Goal: Check status

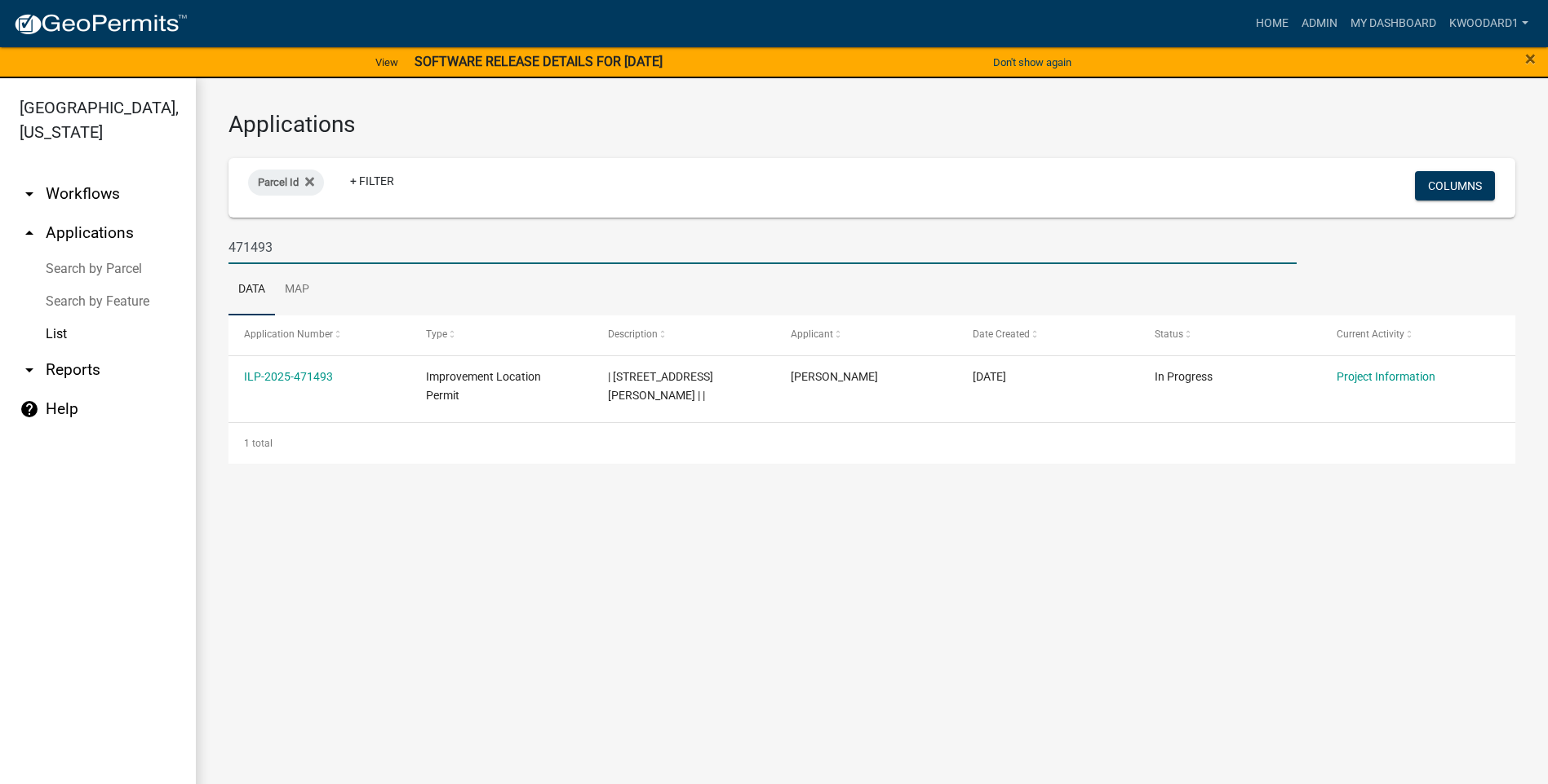
drag, startPoint x: 276, startPoint y: 253, endPoint x: 191, endPoint y: 247, distance: 85.2
click at [191, 247] on div "[GEOGRAPHIC_DATA], [US_STATE] arrow_drop_down Workflows List arrow_drop_up Appl…" at bounding box center [774, 441] width 1548 height 725
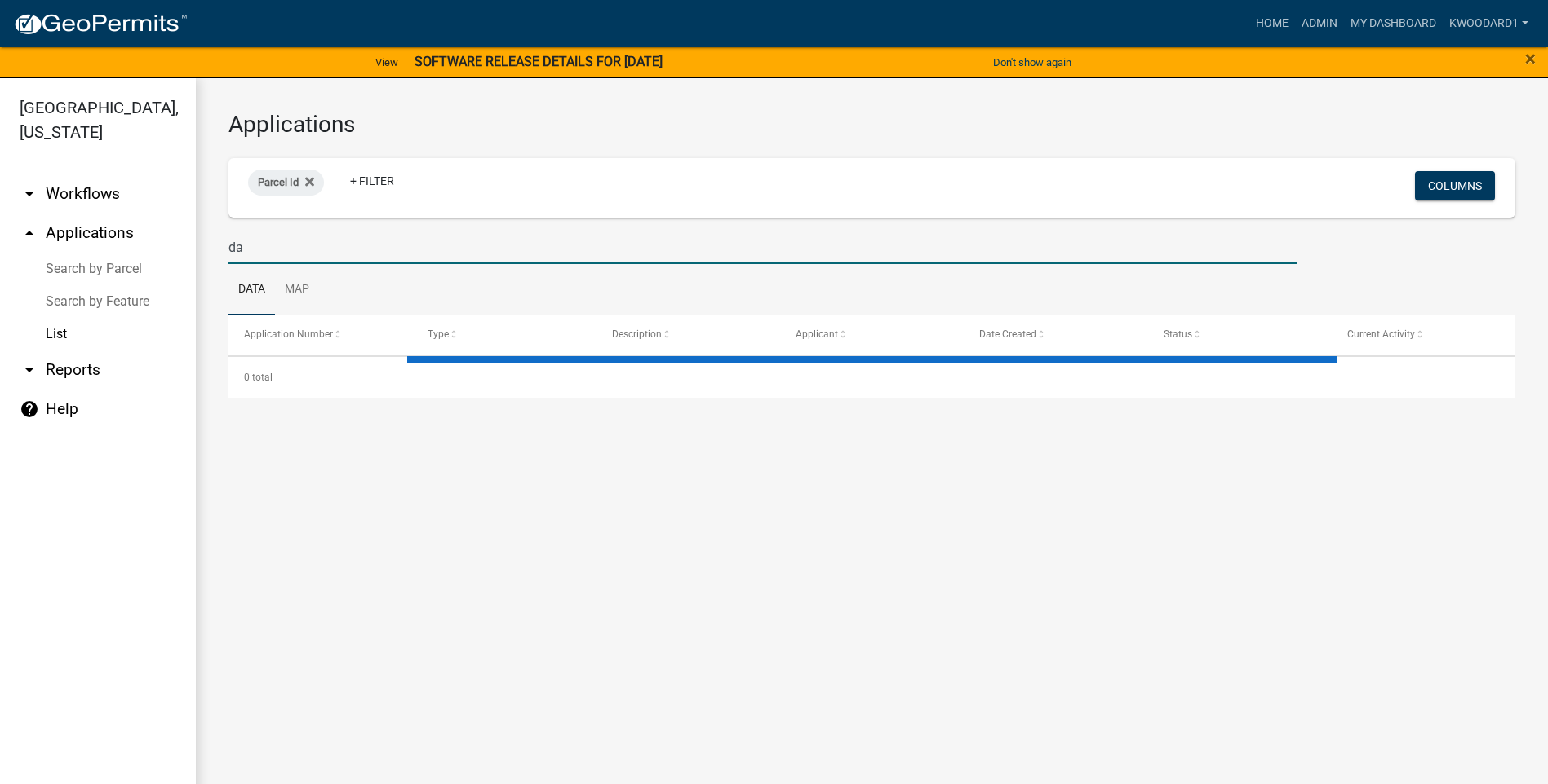
type input "daw"
select select "3: 100"
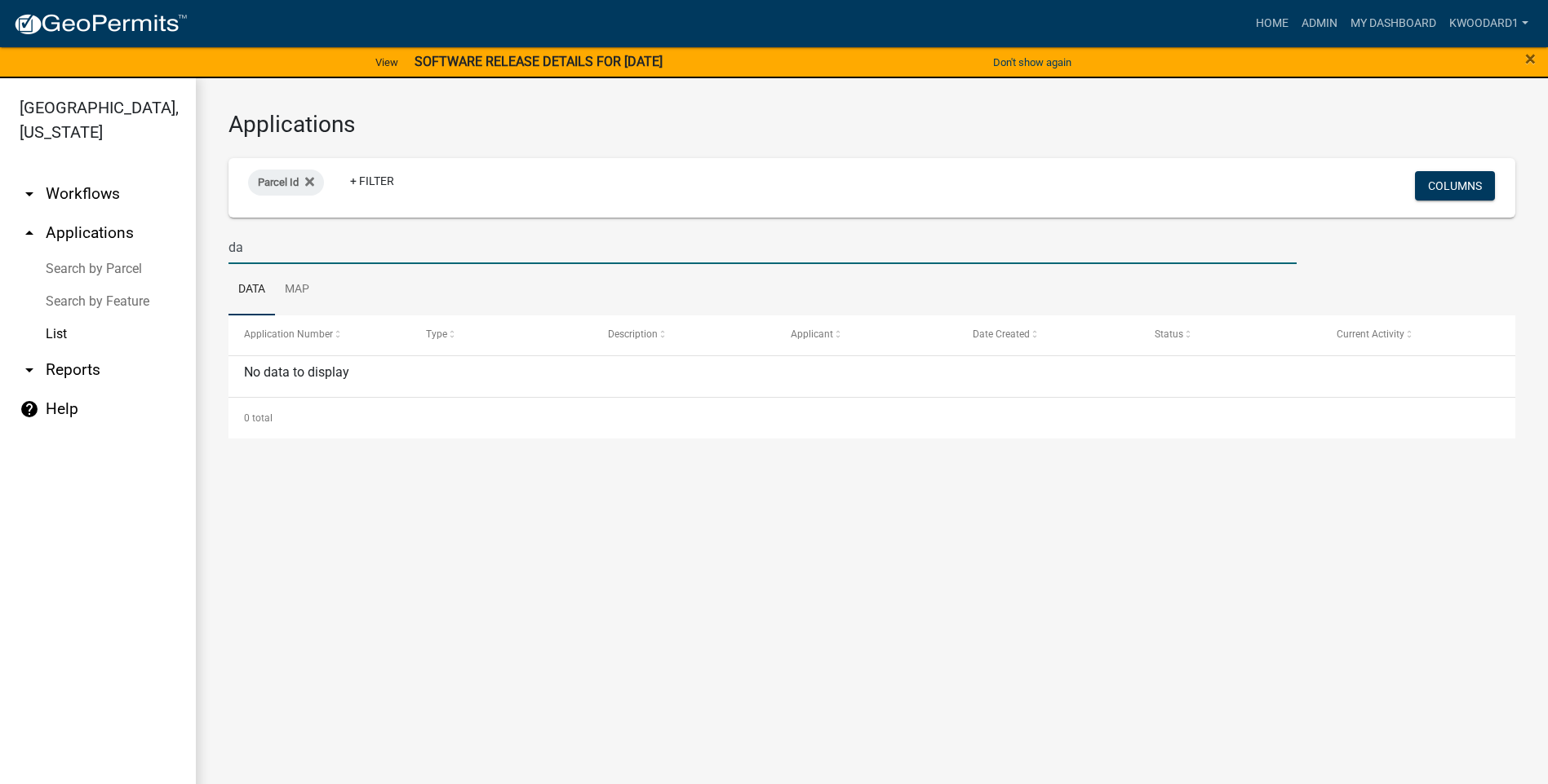
type input "d"
type input "b"
type input "j"
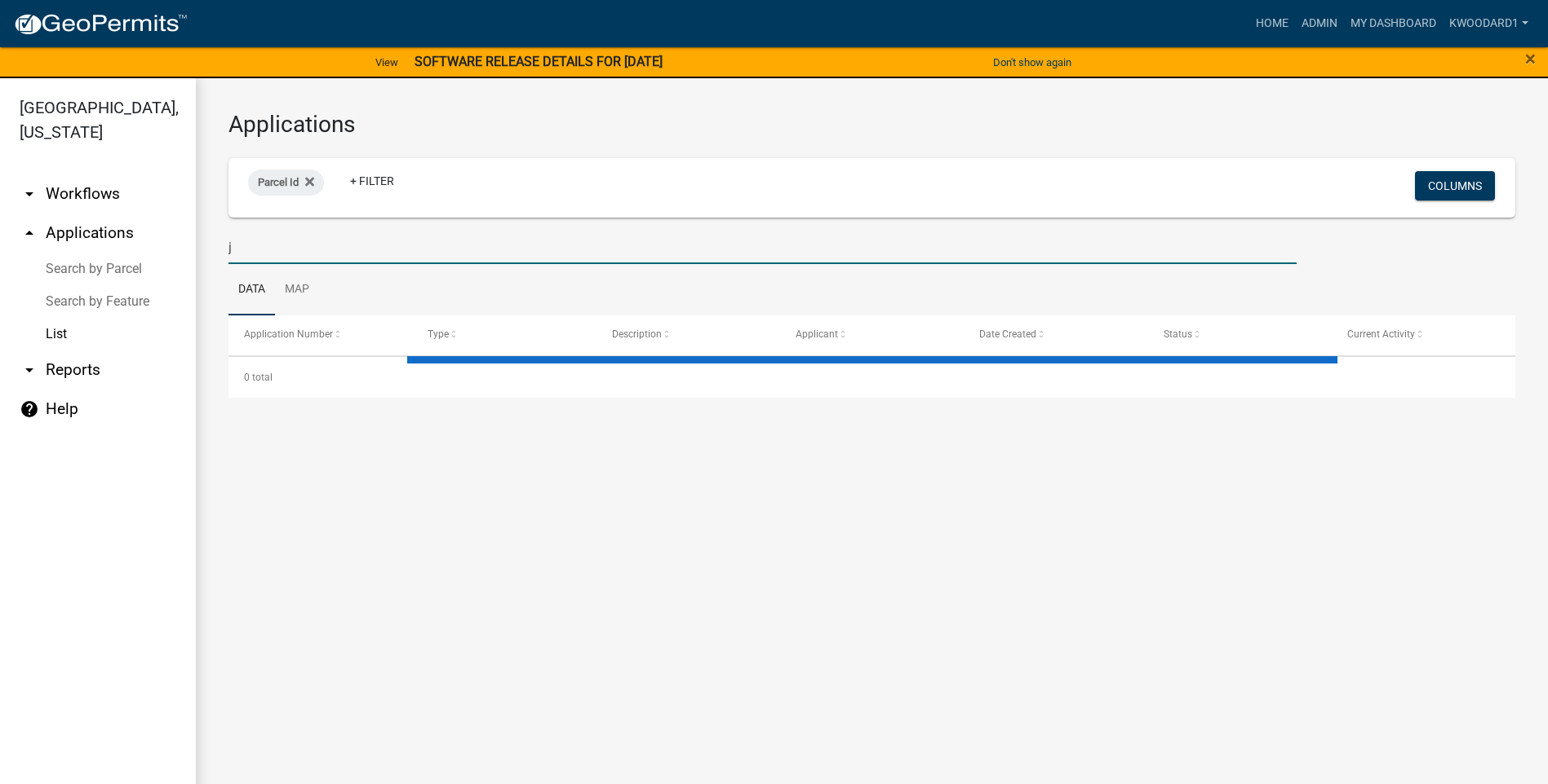
select select "3: 100"
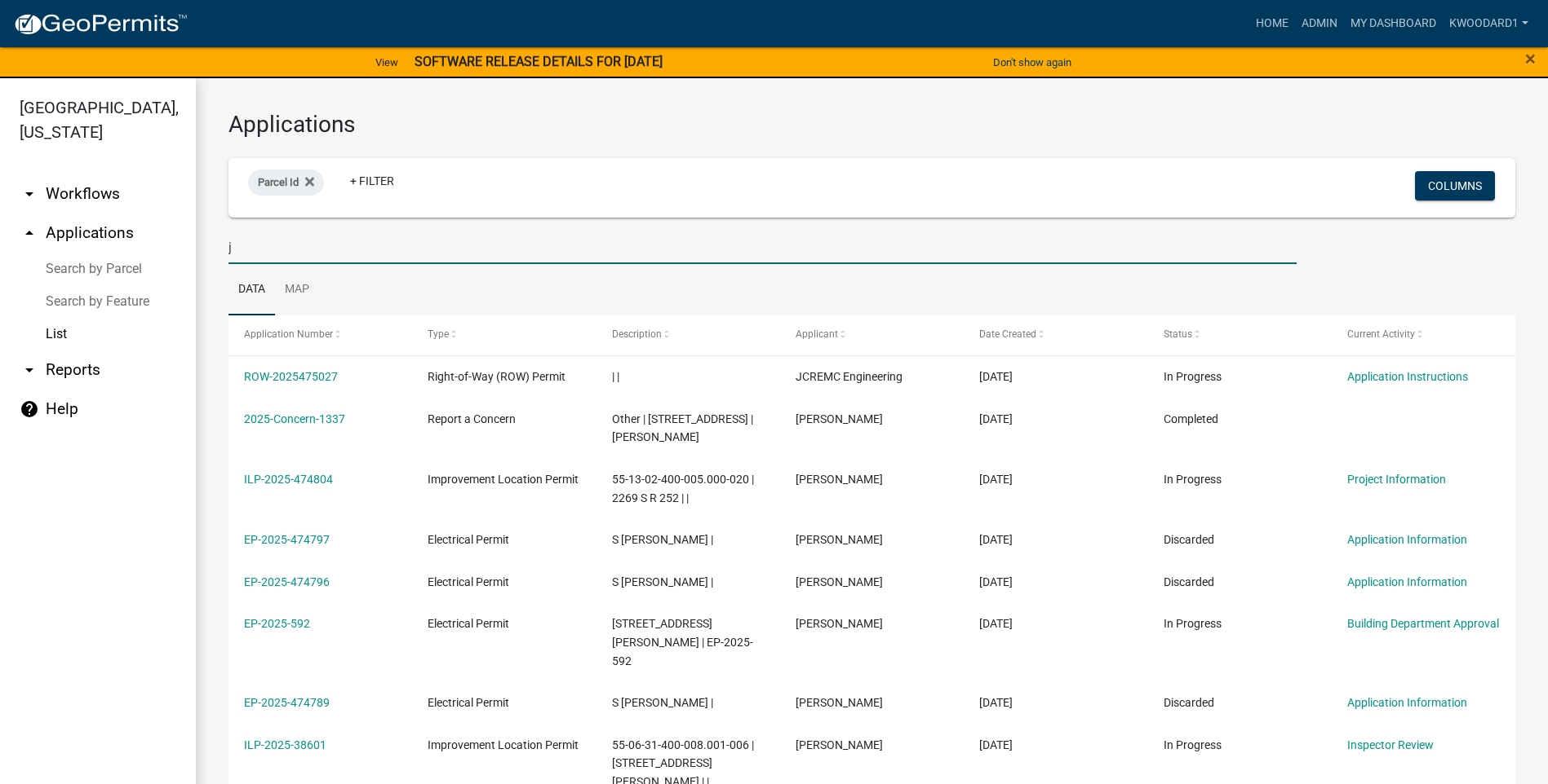
drag, startPoint x: 247, startPoint y: 249, endPoint x: 217, endPoint y: 244, distance: 30.4
click at [217, 244] on div "j" at bounding box center [762, 247] width 1092 height 33
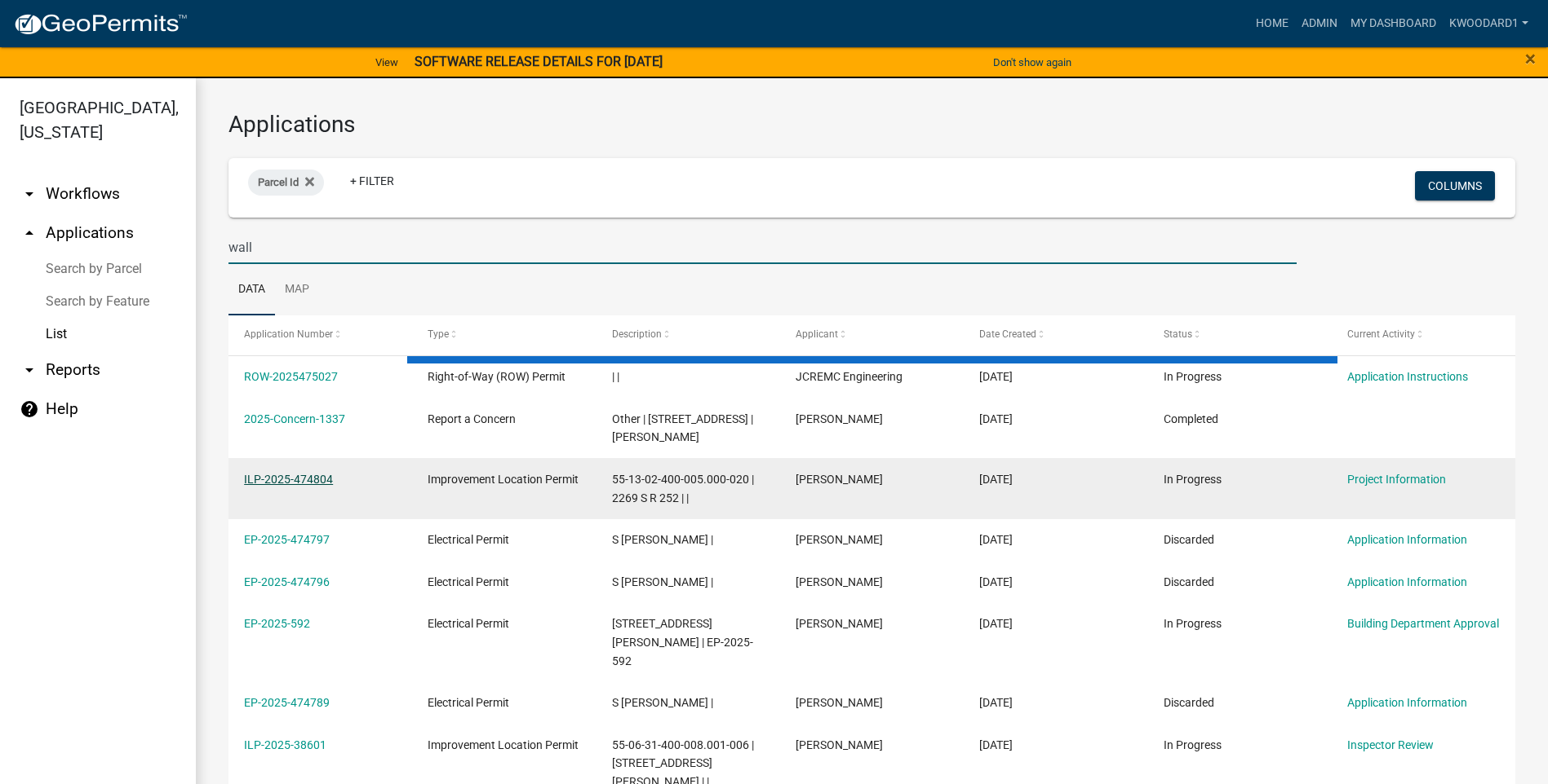
type input "wall"
click at [263, 478] on link "ILP-2025-474804" at bounding box center [288, 479] width 89 height 13
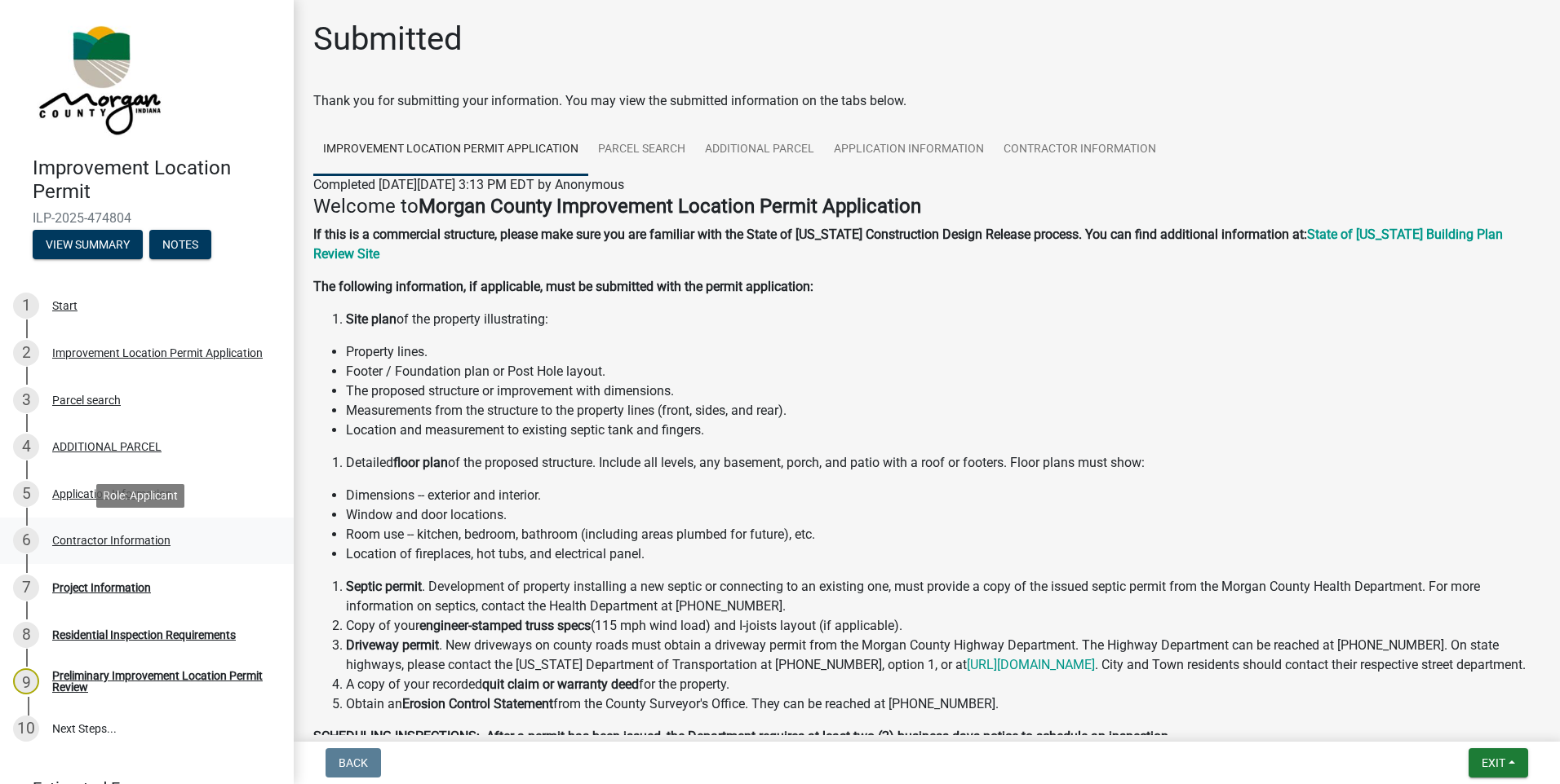
click at [120, 539] on div "Contractor Information" at bounding box center [111, 541] width 118 height 11
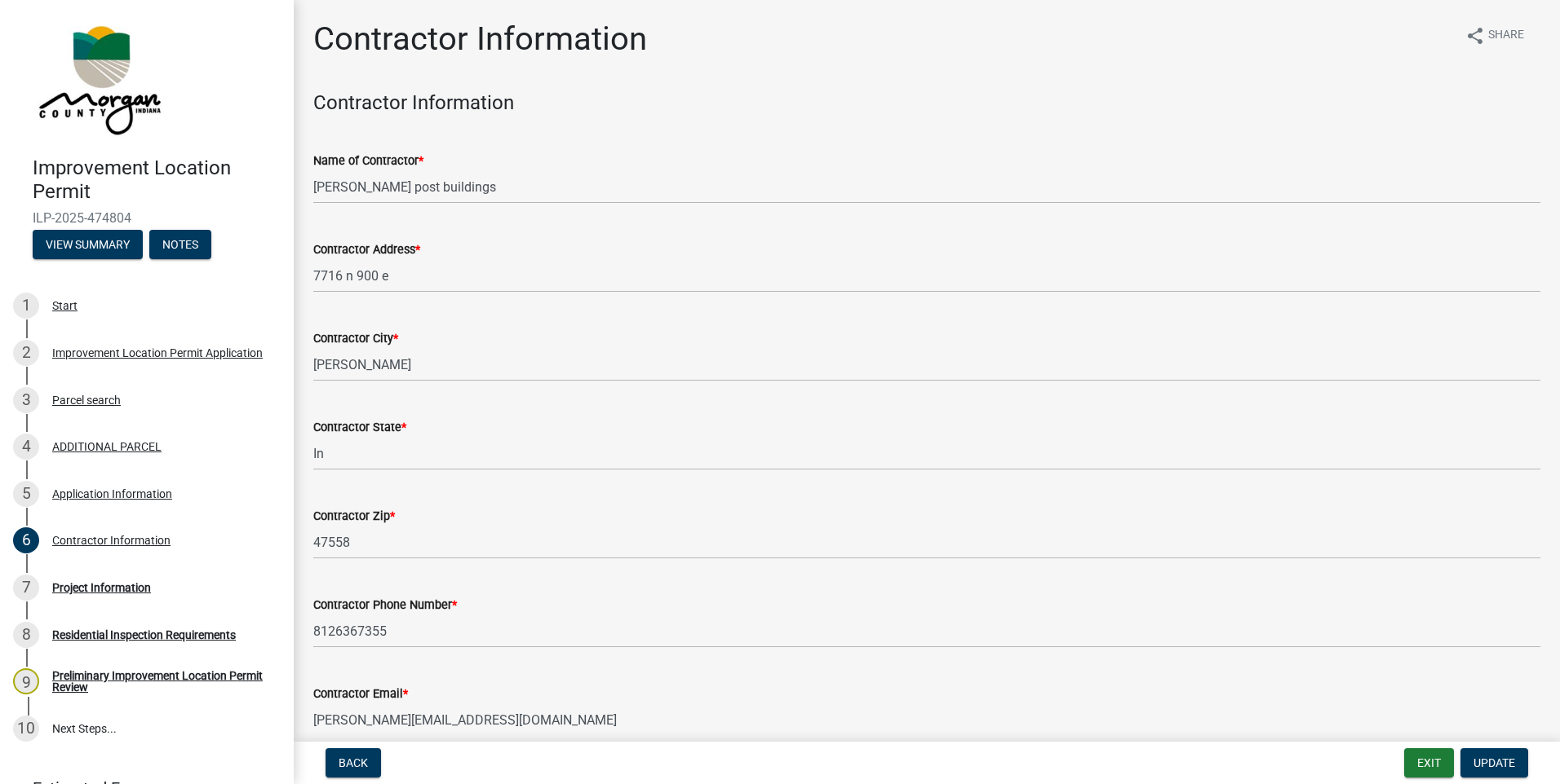
scroll to position [79, 0]
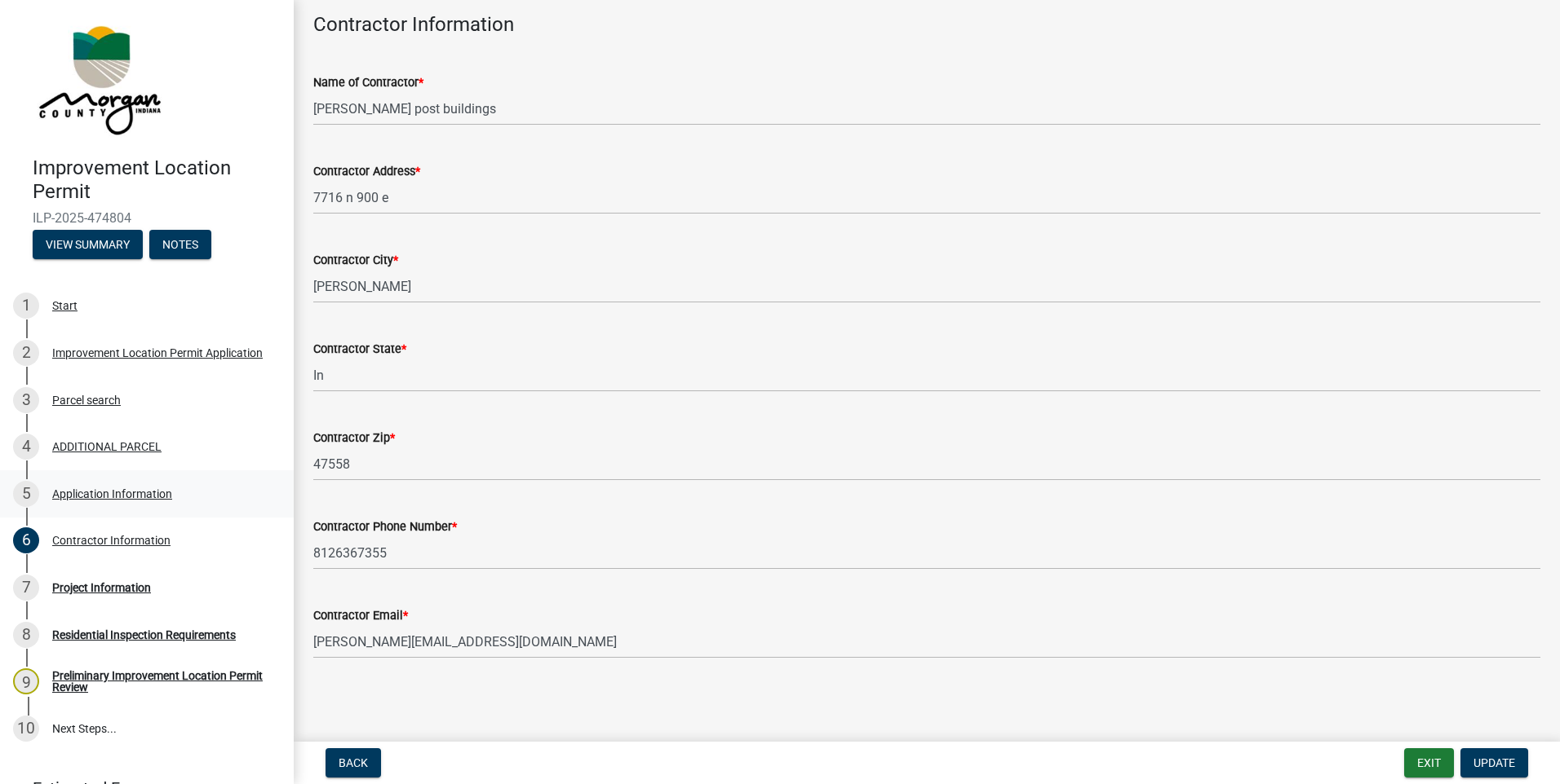
click at [99, 490] on div "Application Information" at bounding box center [112, 494] width 120 height 11
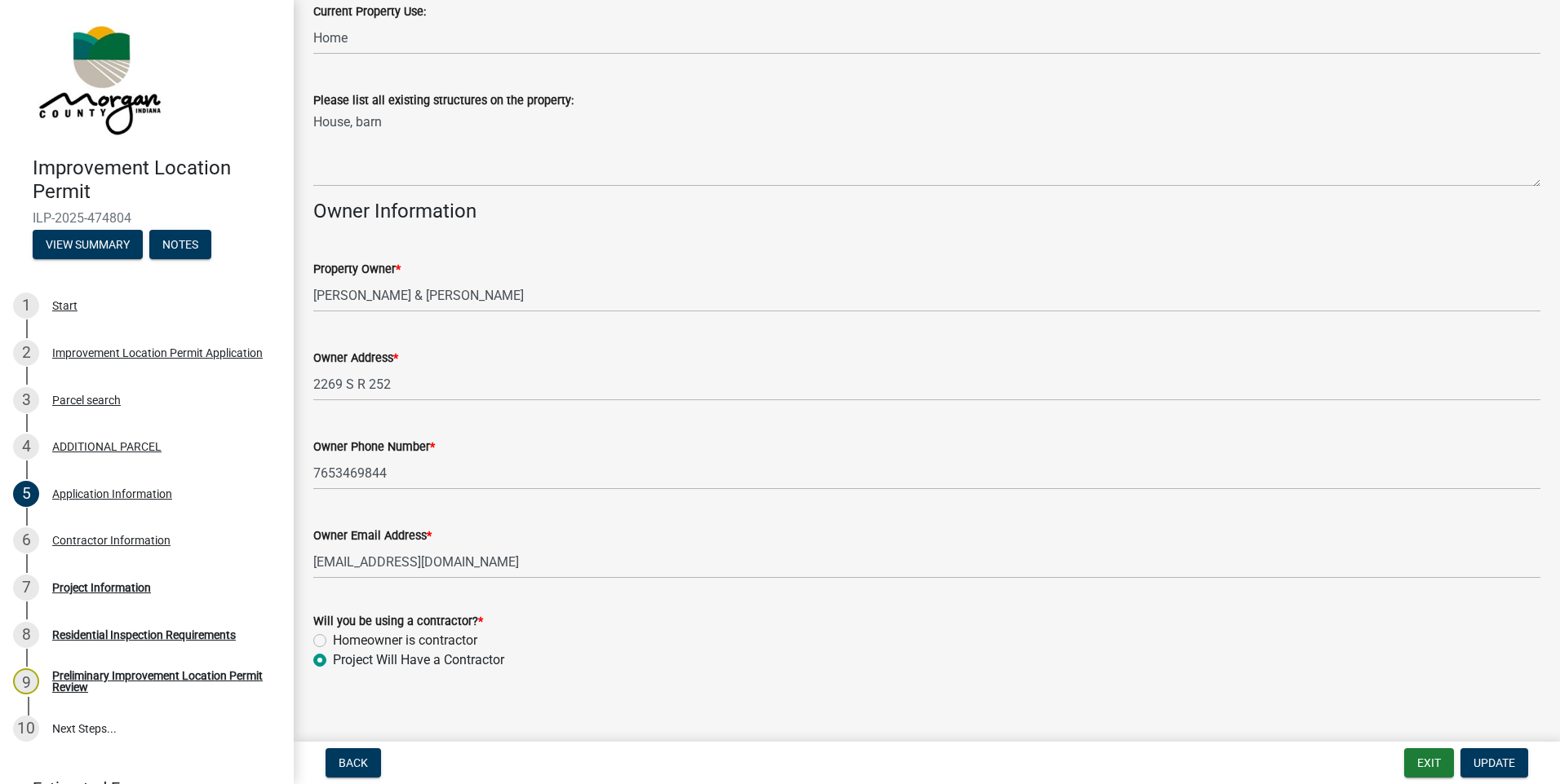
scroll to position [608, 0]
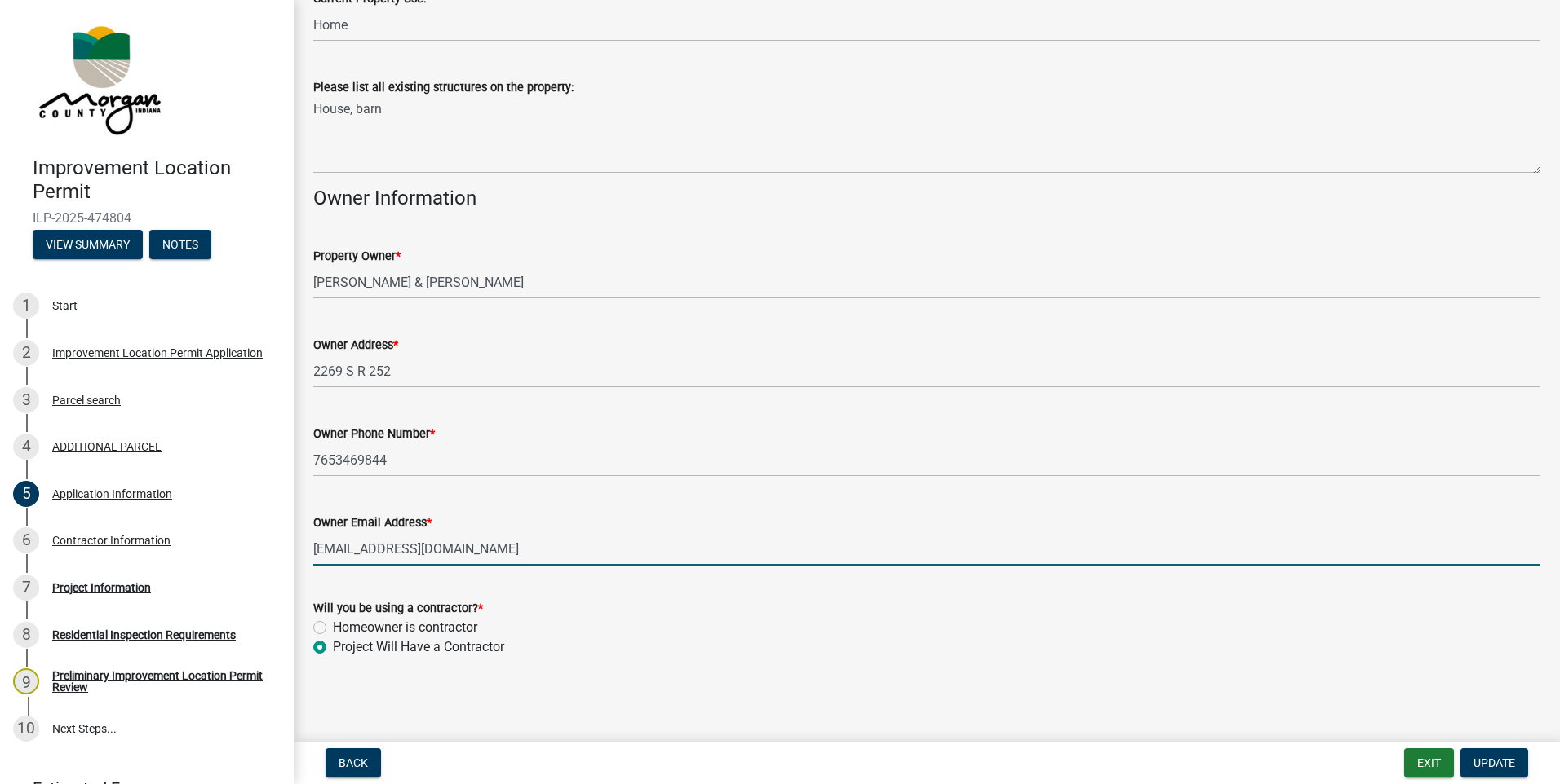
drag, startPoint x: 442, startPoint y: 553, endPoint x: 313, endPoint y: 546, distance: 129.2
click at [313, 546] on div "Owner Email Address * [EMAIL_ADDRESS][DOMAIN_NAME]" at bounding box center [926, 528] width 1251 height 76
